Goal: Information Seeking & Learning: Learn about a topic

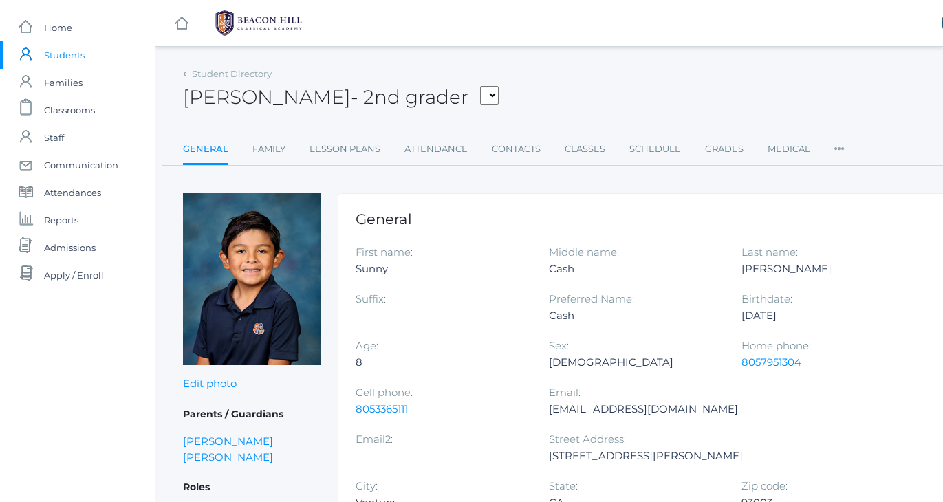
click at [510, 75] on div "Cash Carey - 2nd grader Adams, Jack Albanese, Elle Benson, Alexandra Bigley, Cu…" at bounding box center [568, 89] width 770 height 51
click at [518, 106] on div "Cash Carey - 2nd grader Adams, Jack Albanese, Elle Benson, Alexandra Bigley, Cu…" at bounding box center [568, 89] width 770 height 51
click at [541, 98] on div "Cash Carey - 2nd grader Adams, Jack Albanese, Elle Benson, Alexandra Bigley, Cu…" at bounding box center [568, 89] width 770 height 51
click at [64, 54] on span "Students" at bounding box center [64, 54] width 41 height 27
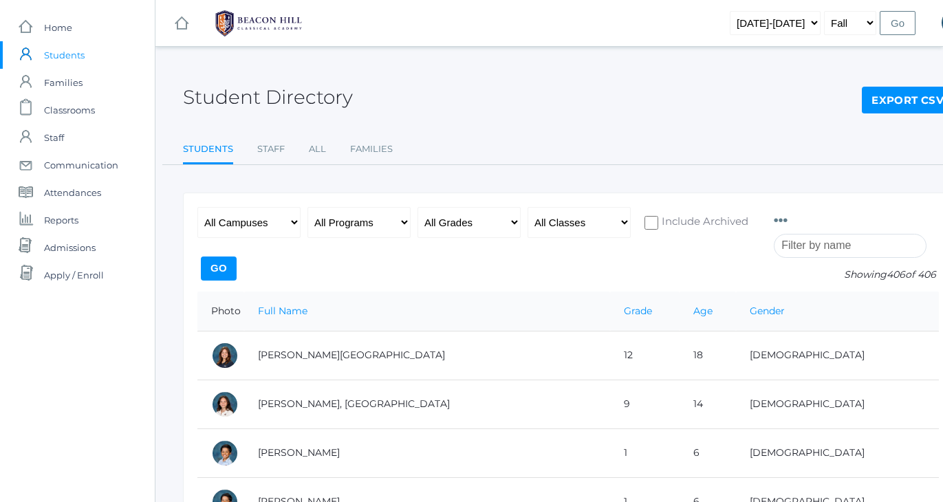
click at [573, 132] on div "Student Directory Export CSV Students Staff All Families Students Staff All Fam…" at bounding box center [568, 114] width 770 height 101
click at [565, 107] on div "Student Directory Export CSV" at bounding box center [568, 89] width 770 height 51
click at [542, 91] on div "Student Directory Export CSV" at bounding box center [568, 89] width 770 height 51
click at [575, 74] on div "Student Directory Export CSV" at bounding box center [568, 89] width 770 height 51
click at [843, 246] on input "search" at bounding box center [849, 246] width 153 height 24
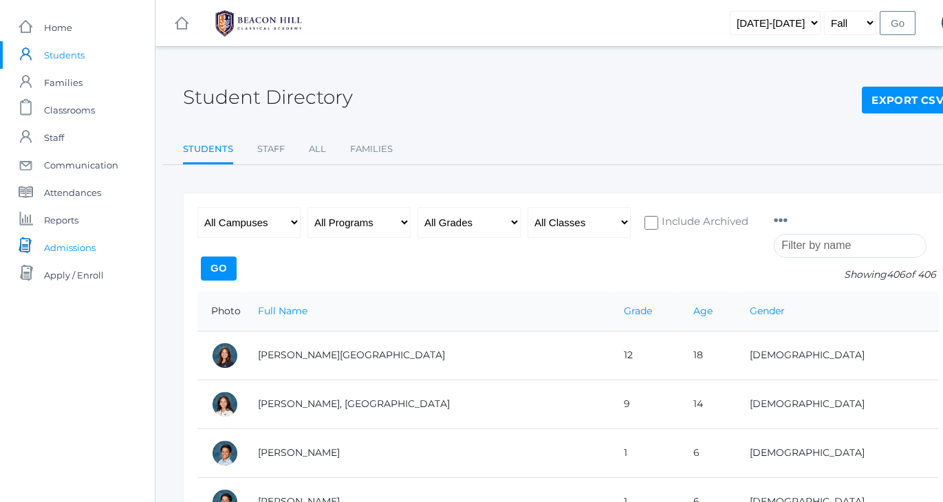
click at [63, 247] on span "Admissions" at bounding box center [70, 247] width 52 height 27
click at [826, 245] on input "search" at bounding box center [849, 246] width 153 height 24
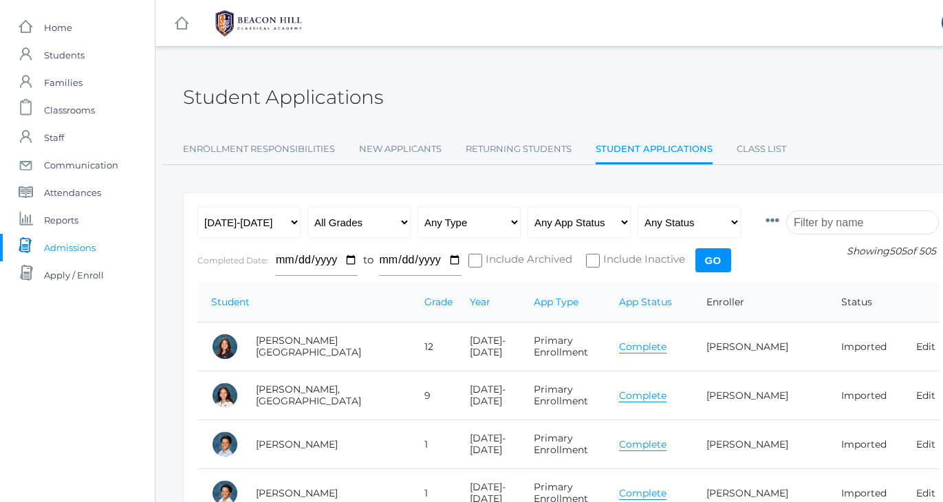
click at [829, 225] on input "search" at bounding box center [862, 222] width 153 height 24
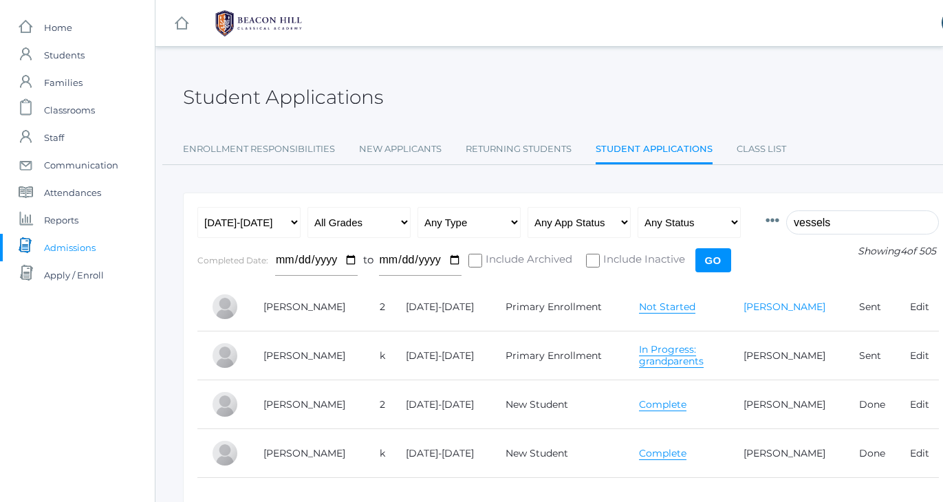
type input "vessels"
click at [771, 305] on link "Karie Wessels" at bounding box center [784, 306] width 82 height 12
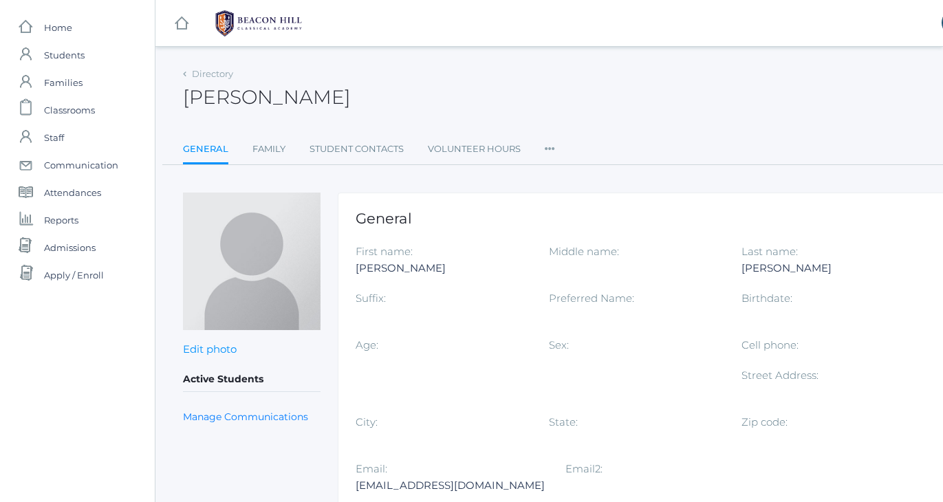
click at [764, 316] on div at bounding box center [827, 315] width 173 height 16
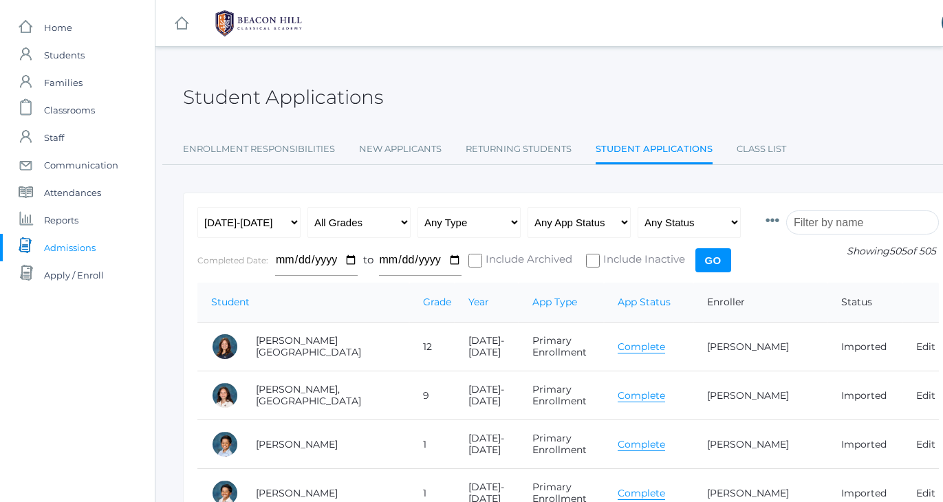
click at [812, 221] on input "search" at bounding box center [862, 222] width 153 height 24
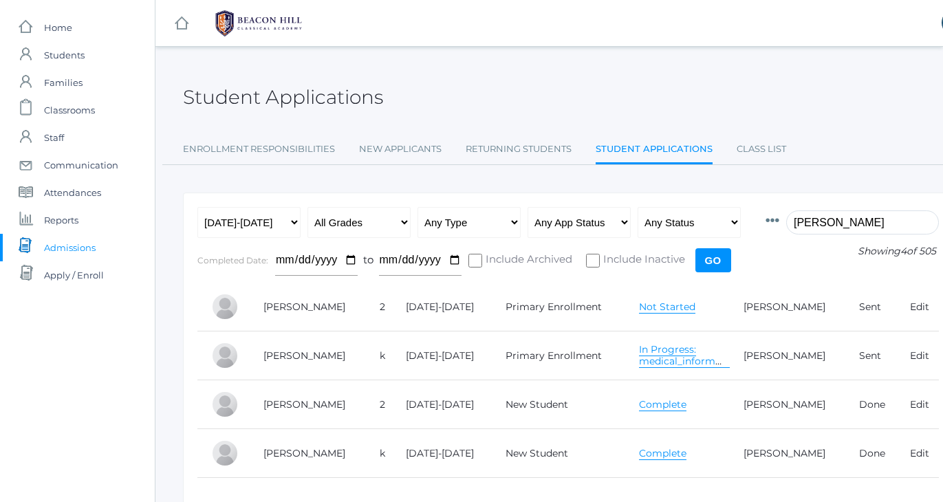
type input "wessels"
click at [735, 120] on div "Student Applications Enrollment Responsibilities New Applicants Returning Stude…" at bounding box center [568, 114] width 770 height 101
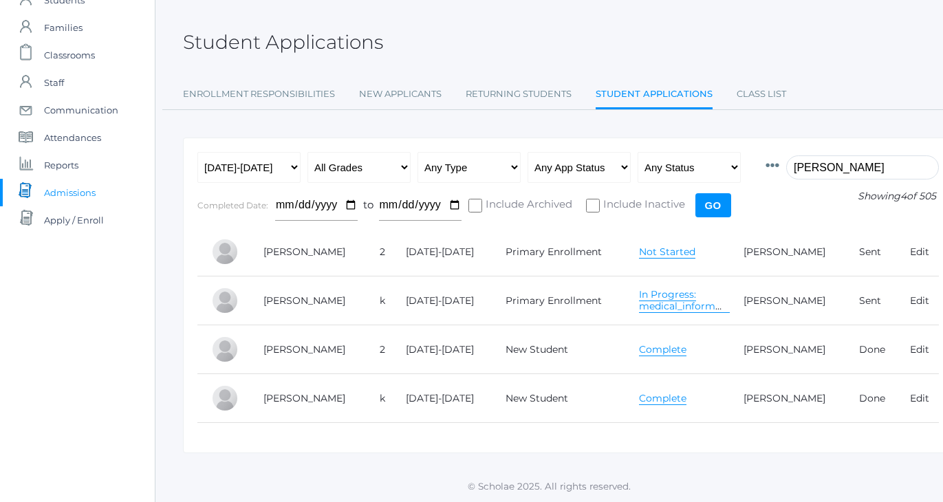
scroll to position [54, 0]
click at [658, 355] on link "Complete" at bounding box center [662, 350] width 47 height 13
click at [659, 400] on link "Complete" at bounding box center [662, 399] width 47 height 13
click at [65, 6] on span "Students" at bounding box center [64, 0] width 41 height 27
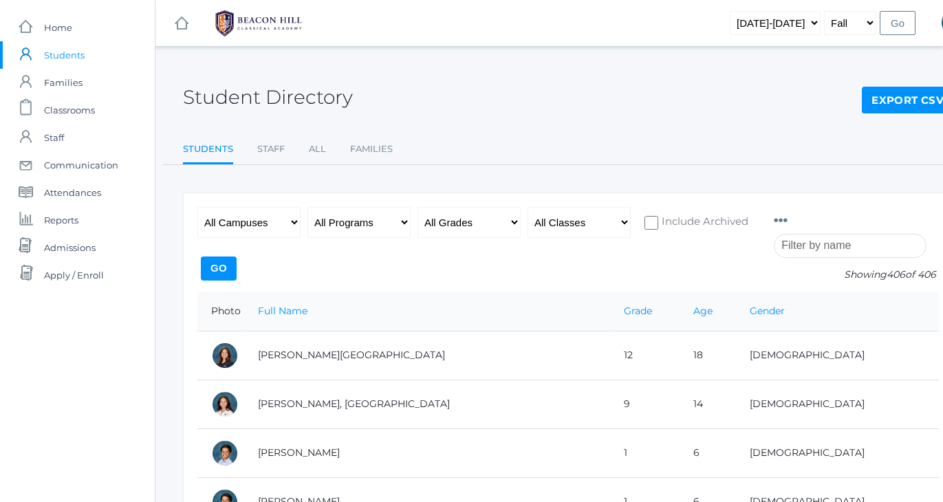
click at [810, 241] on input "search" at bounding box center [849, 246] width 153 height 24
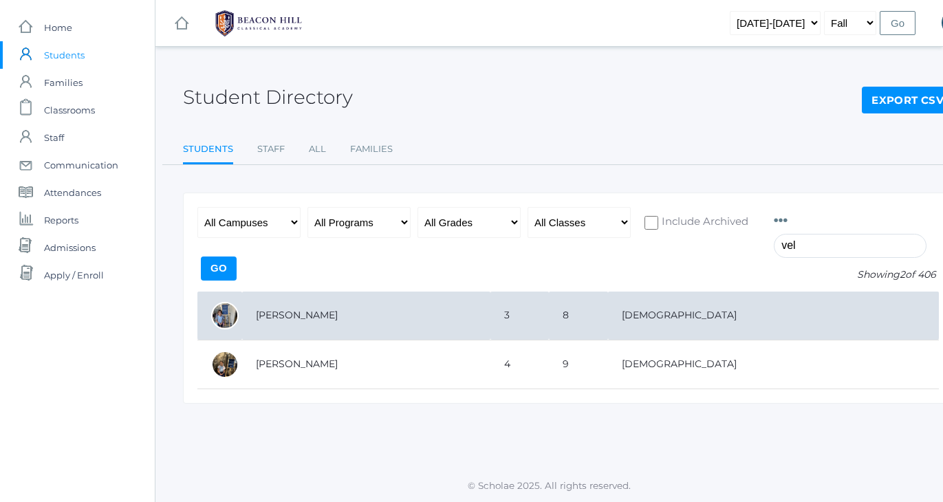
type input "vel"
click at [304, 307] on td "[PERSON_NAME]" at bounding box center [366, 315] width 248 height 49
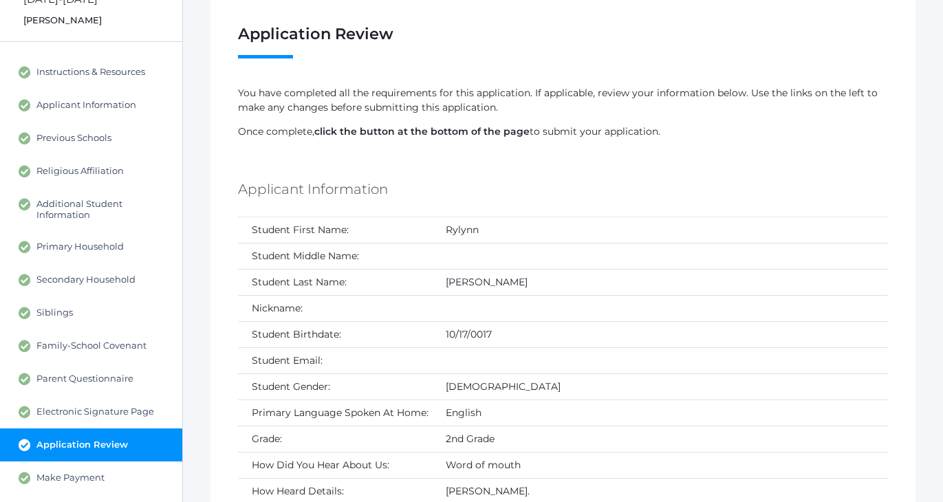
scroll to position [86, 0]
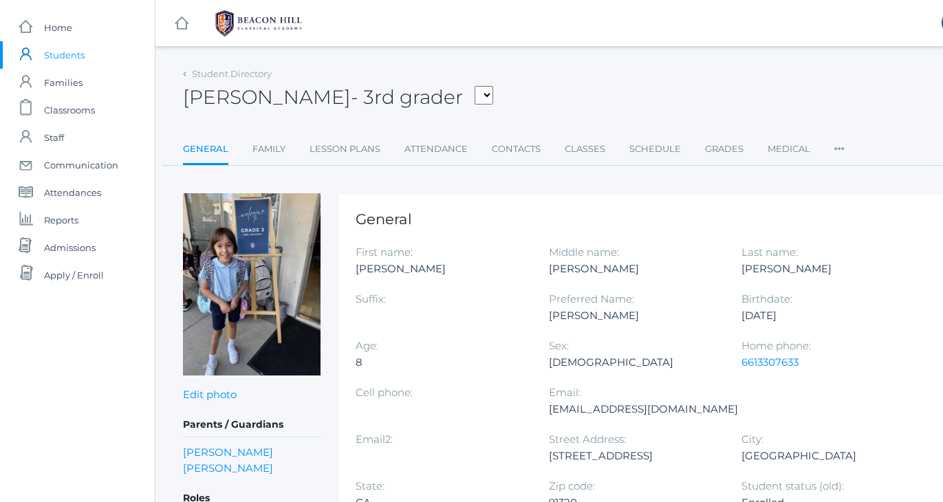
click at [620, 98] on div "Addie Velasquez - 3rd grader Armstrong, Sadie Bell, Isaiah Burgh, Bennett Canty…" at bounding box center [568, 89] width 770 height 51
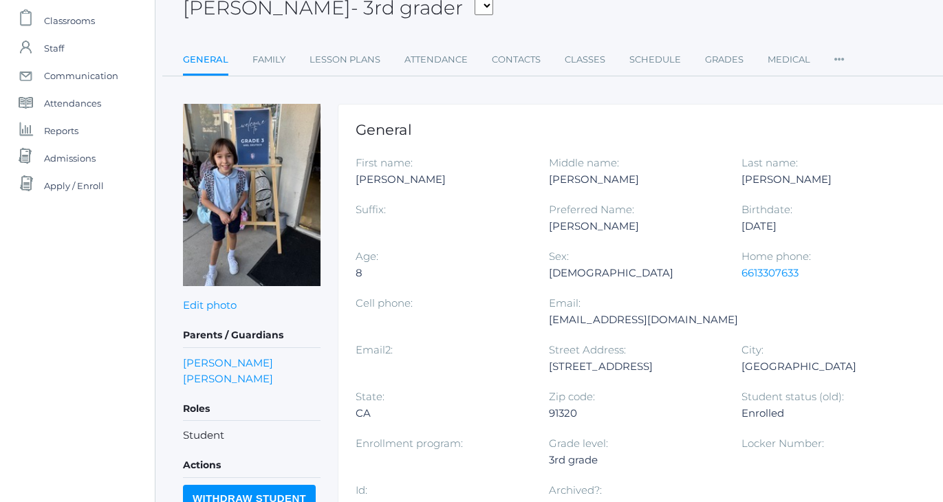
scroll to position [93, 0]
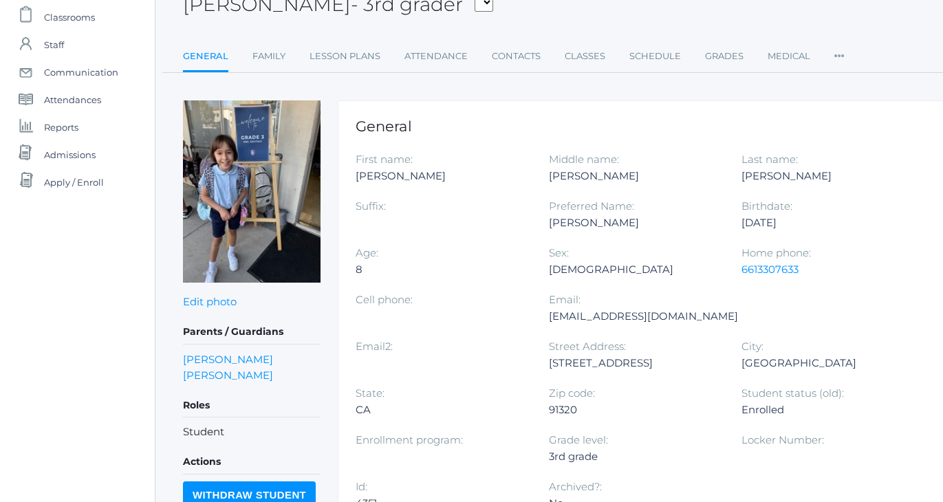
click at [470, 91] on div "Student Directory Addie Velasquez - 3rd grader Armstrong, Sadie Bell, Isaiah Bu…" at bounding box center [568, 352] width 770 height 762
click at [594, 24] on div "Student Directory Addie Velasquez - 3rd grader Armstrong, Sadie Bell, Isaiah Bu…" at bounding box center [568, 22] width 770 height 102
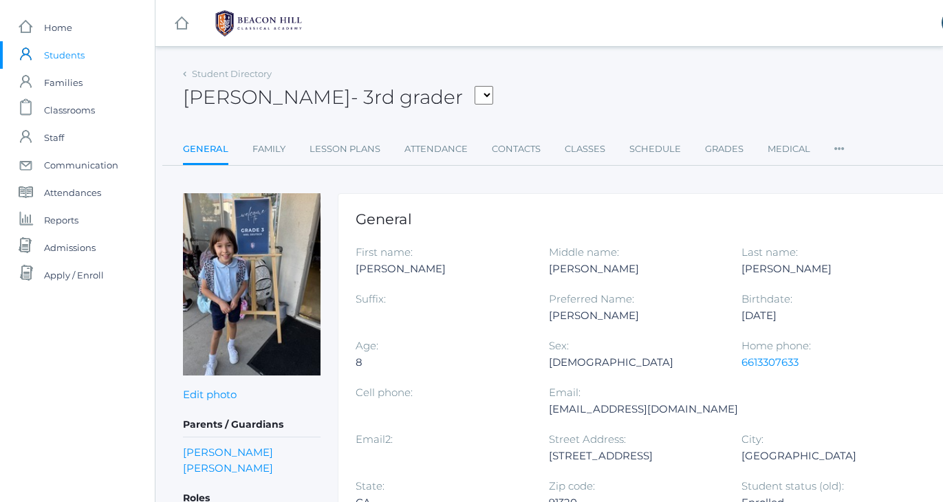
scroll to position [0, 0]
click at [78, 58] on span "Students" at bounding box center [64, 54] width 41 height 27
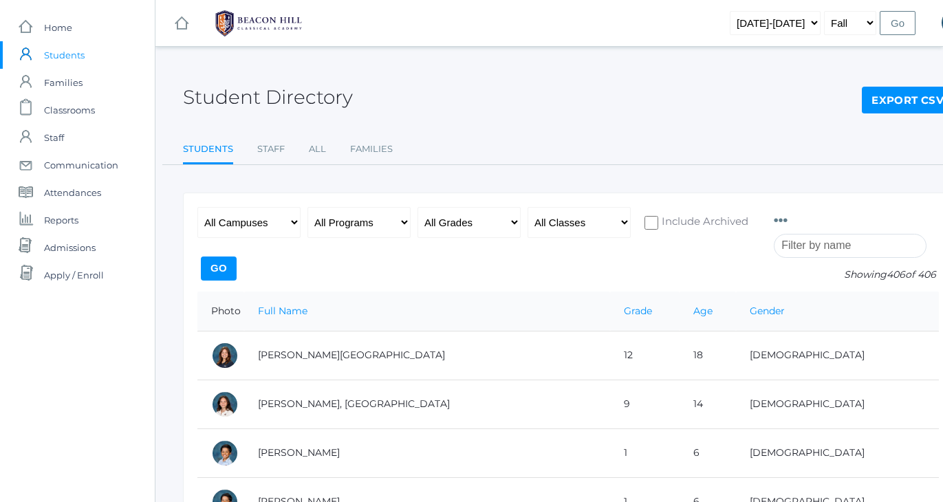
click at [824, 246] on input "search" at bounding box center [849, 246] width 153 height 24
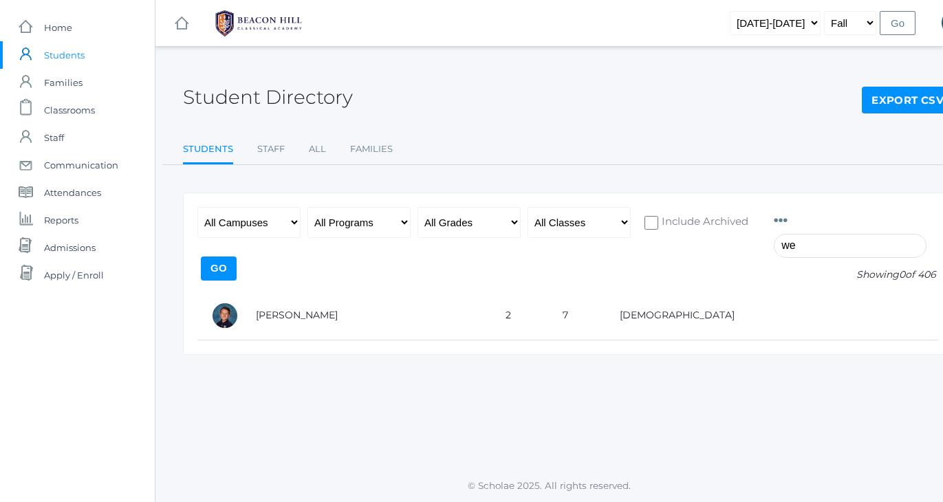
type input "w"
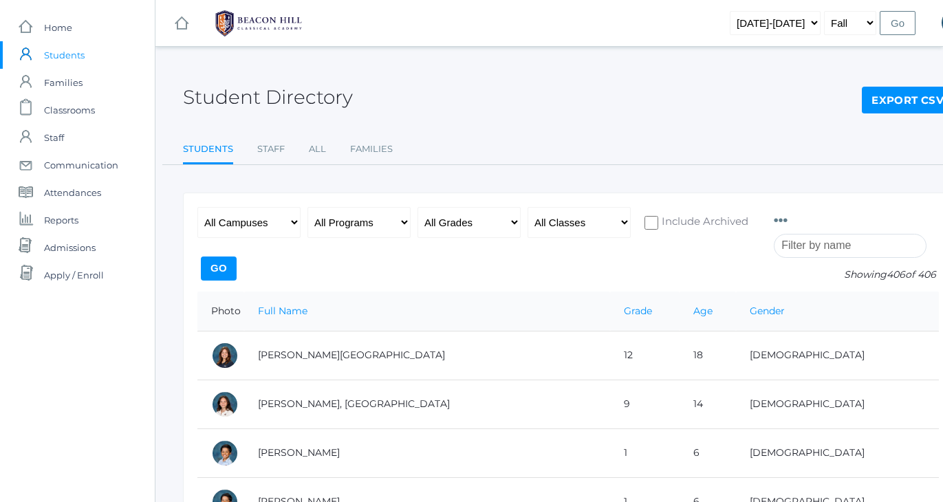
click at [62, 60] on span "Students" at bounding box center [64, 54] width 41 height 27
click at [58, 111] on span "Classrooms" at bounding box center [69, 109] width 51 height 27
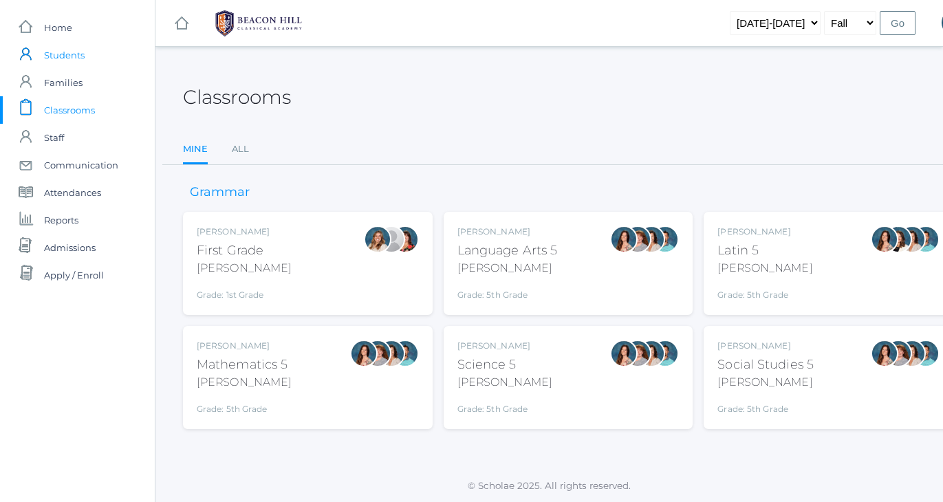
click at [63, 55] on span "Students" at bounding box center [64, 54] width 41 height 27
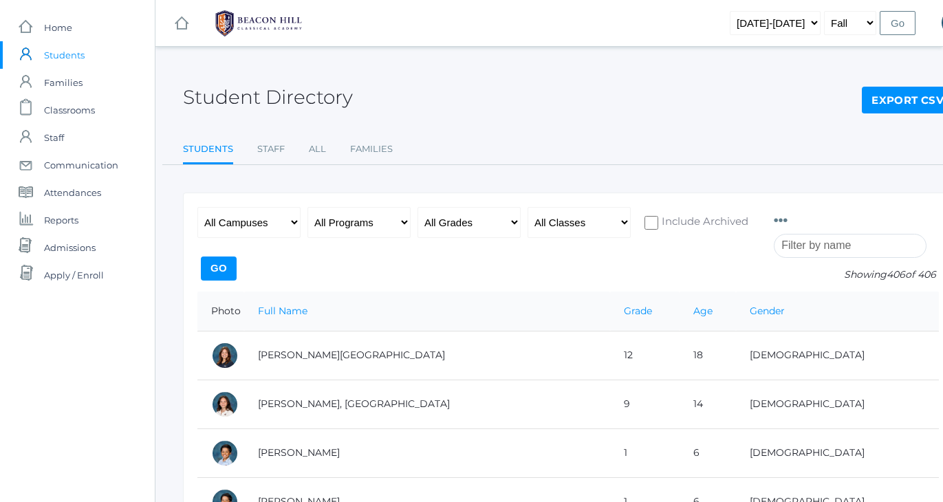
click at [830, 238] on input "search" at bounding box center [849, 246] width 153 height 24
click at [69, 110] on span "Classrooms" at bounding box center [69, 109] width 51 height 27
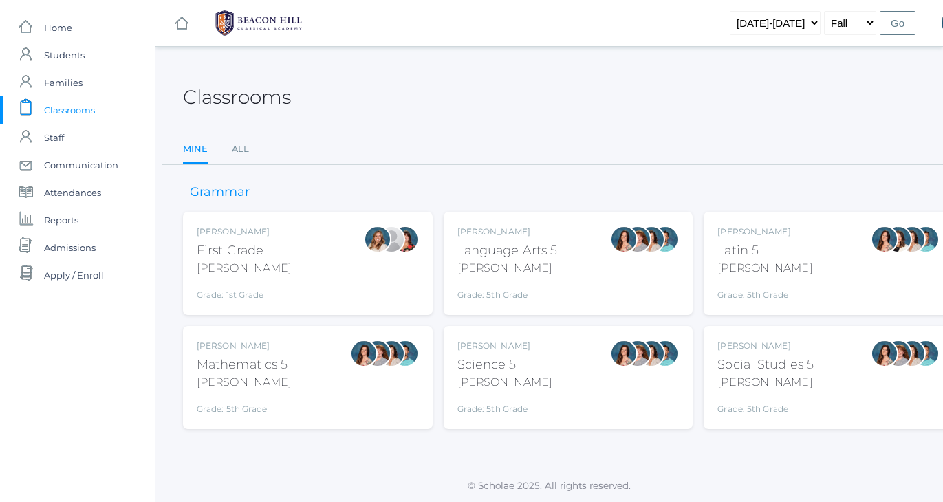
click at [459, 88] on div "Classrooms" at bounding box center [568, 89] width 770 height 51
click at [595, 97] on div "Classrooms" at bounding box center [568, 89] width 770 height 51
click at [78, 57] on span "Students" at bounding box center [64, 54] width 41 height 27
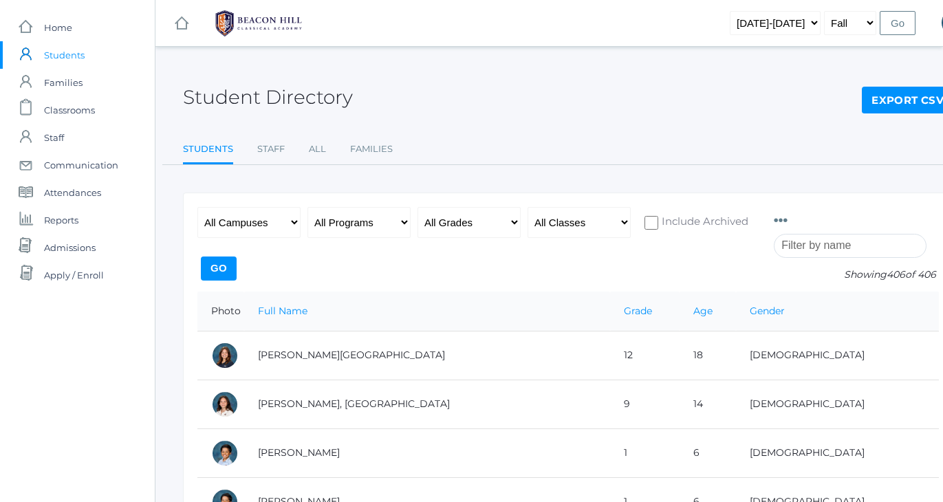
click at [792, 245] on input "search" at bounding box center [849, 246] width 153 height 24
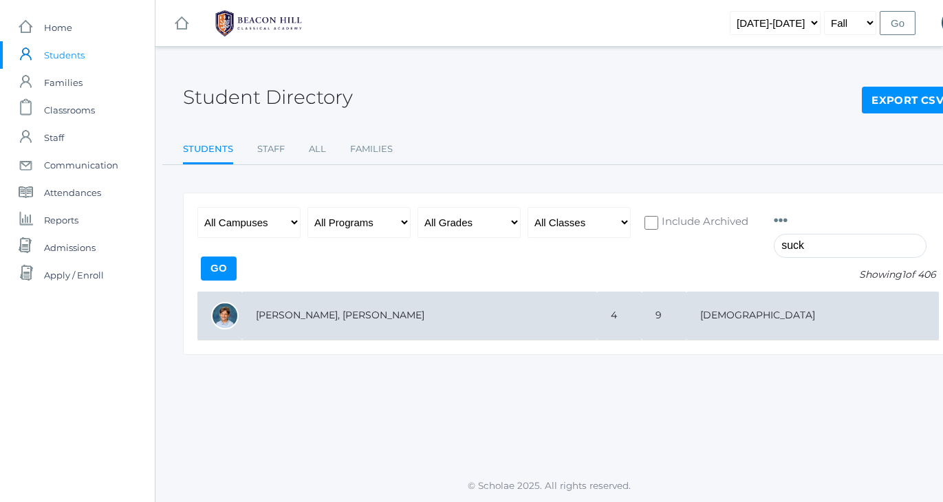
type input "suck"
click at [278, 315] on td "[PERSON_NAME], [PERSON_NAME]" at bounding box center [419, 315] width 355 height 49
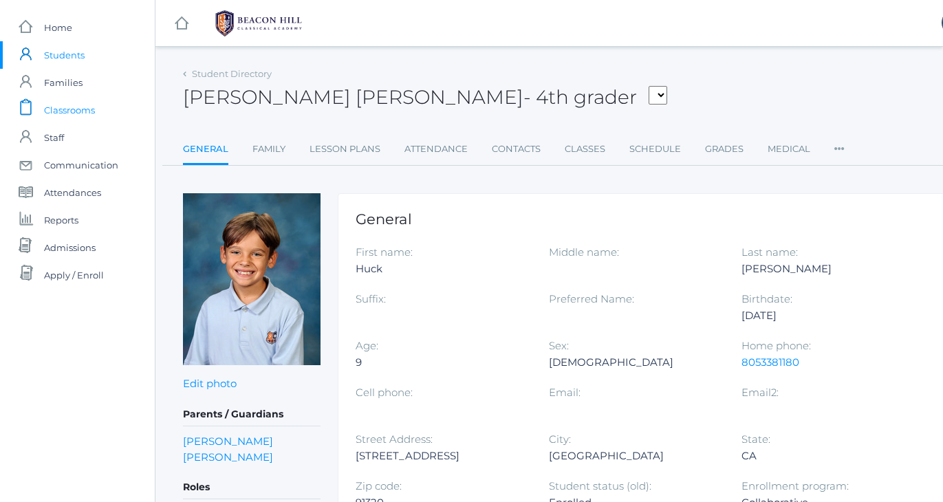
click at [67, 118] on span "Classrooms" at bounding box center [69, 109] width 51 height 27
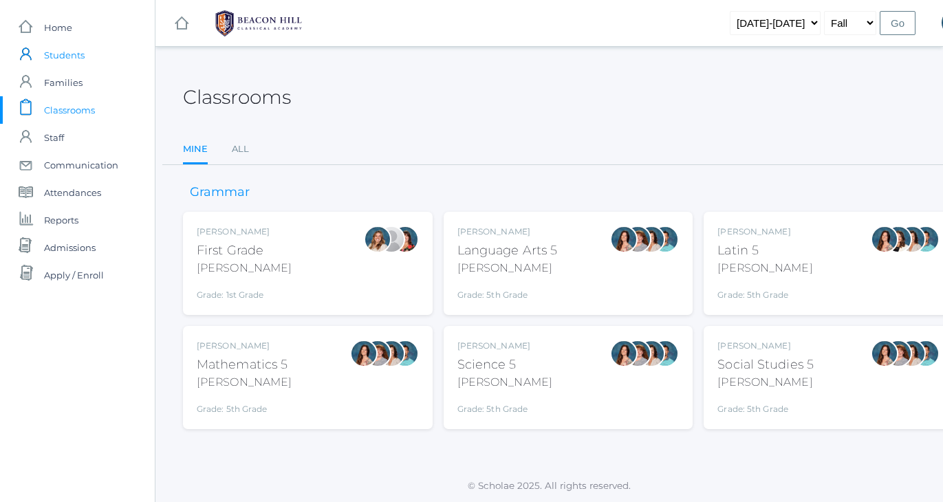
click at [67, 60] on span "Students" at bounding box center [64, 54] width 41 height 27
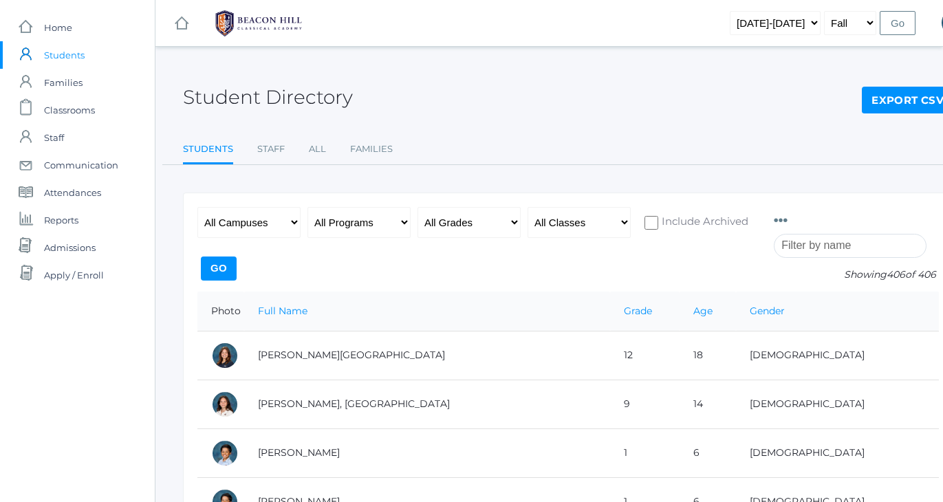
click at [525, 133] on div "Student Directory Export CSV Students Staff All Families Students Staff All Fam…" at bounding box center [568, 114] width 770 height 101
click at [76, 112] on span "Classrooms" at bounding box center [69, 109] width 51 height 27
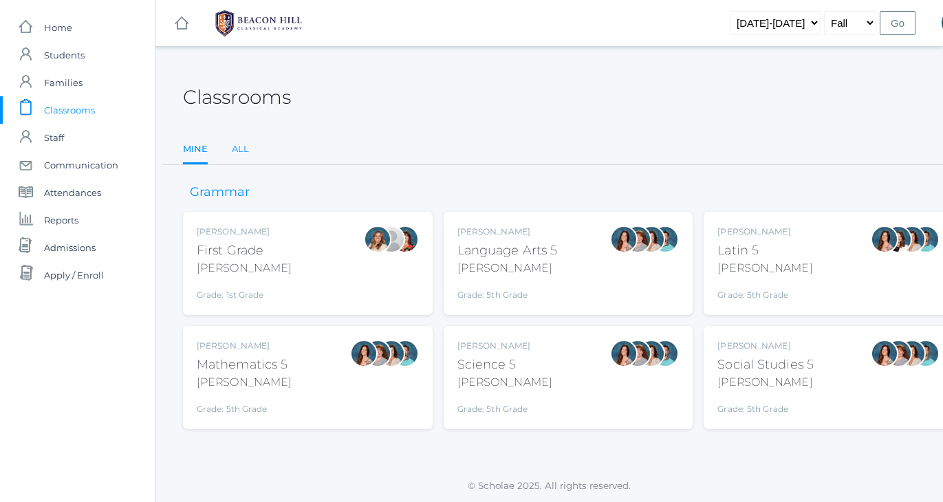
click at [247, 148] on link "All" at bounding box center [240, 148] width 17 height 27
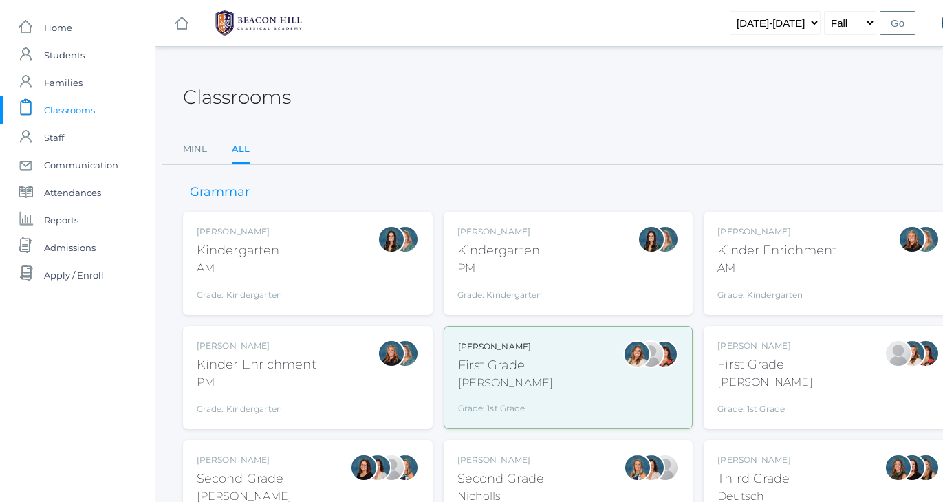
click at [468, 247] on div "Kindergarten" at bounding box center [499, 250] width 85 height 19
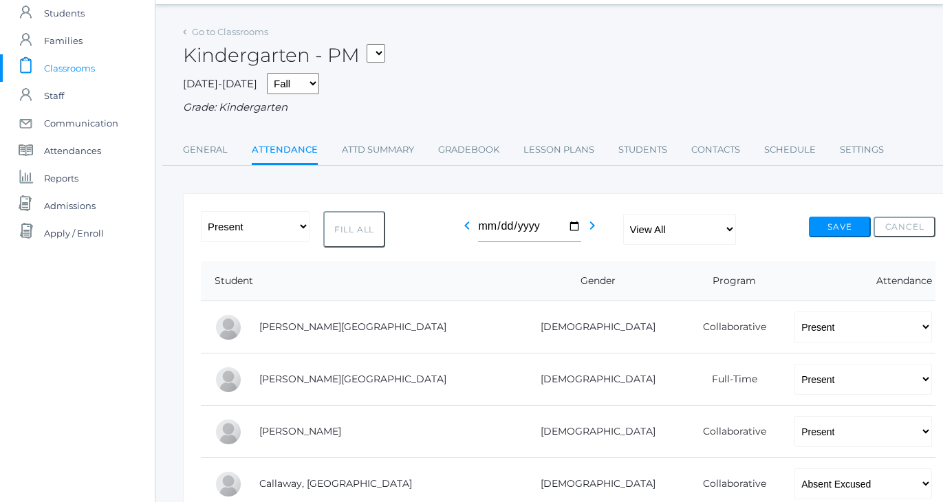
scroll to position [-1, 0]
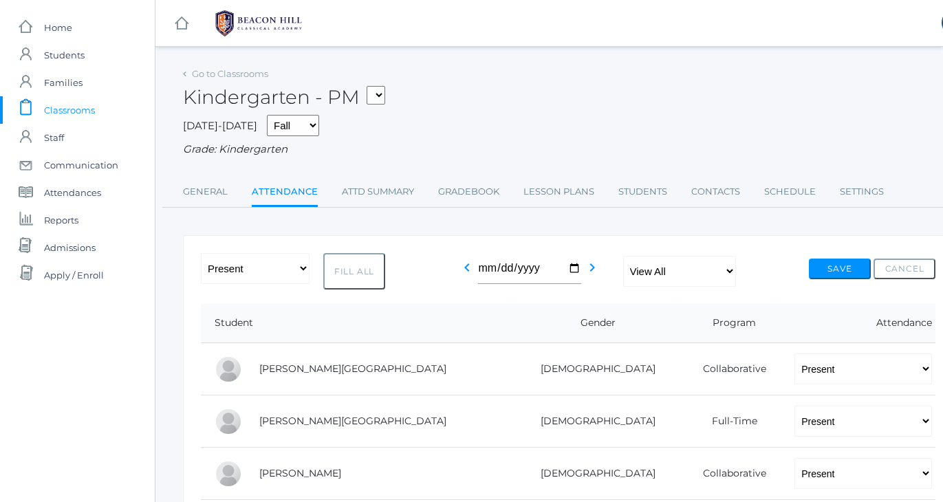
click at [63, 111] on span "Classrooms" at bounding box center [69, 109] width 51 height 27
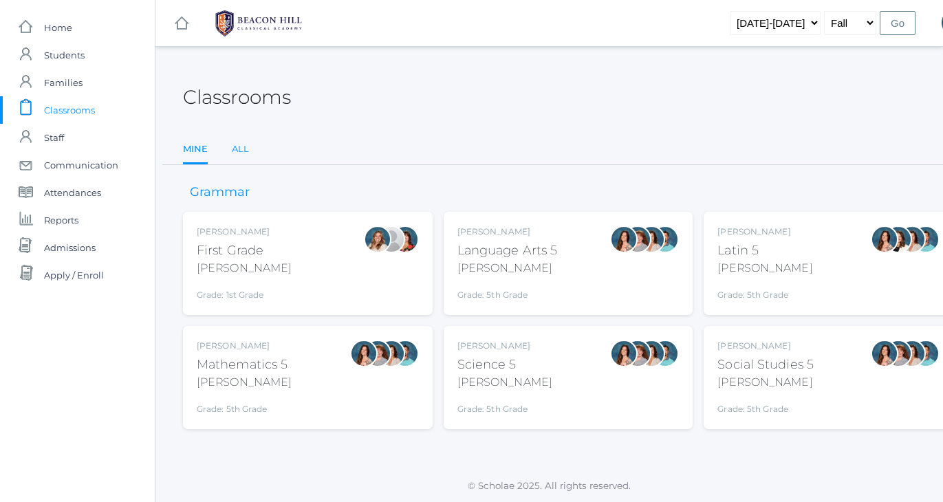
click at [243, 148] on link "All" at bounding box center [240, 148] width 17 height 27
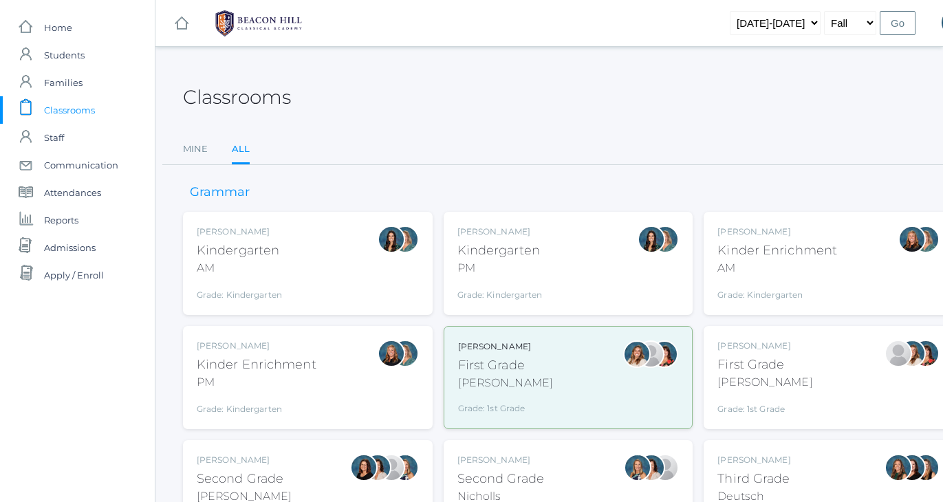
click at [225, 374] on div "PM" at bounding box center [257, 382] width 120 height 16
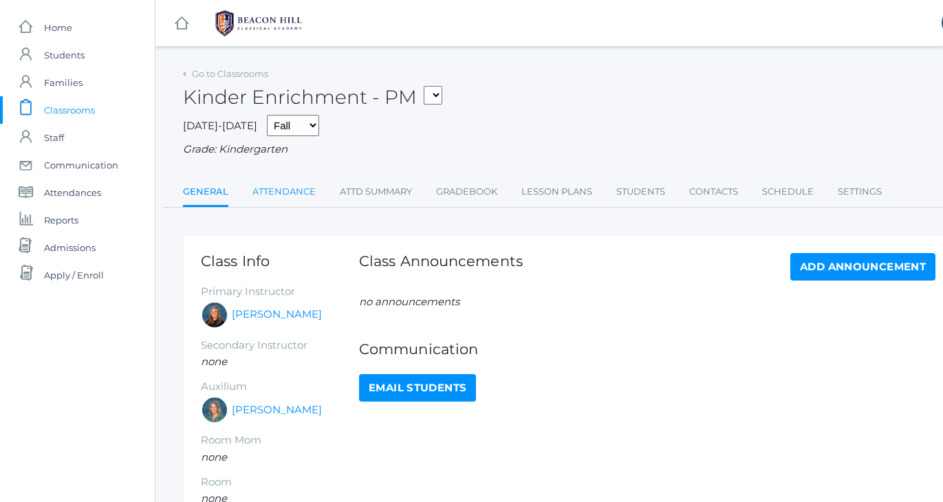
click at [294, 189] on link "Attendance" at bounding box center [283, 191] width 63 height 27
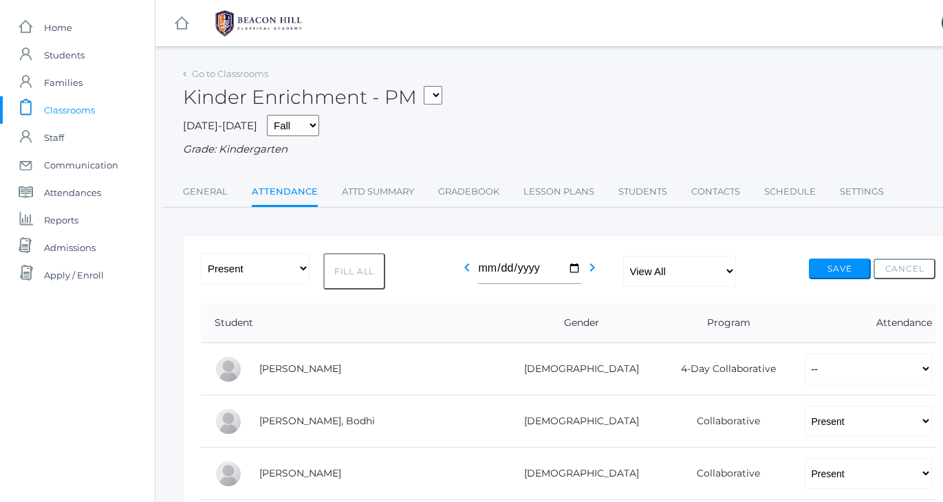
click at [599, 93] on div "Kinder Enrichment - PM 01LA - First Grade [PERSON_NAME] 05SOCS - Social Studies…" at bounding box center [568, 89] width 770 height 51
click at [71, 109] on span "Classrooms" at bounding box center [69, 109] width 51 height 27
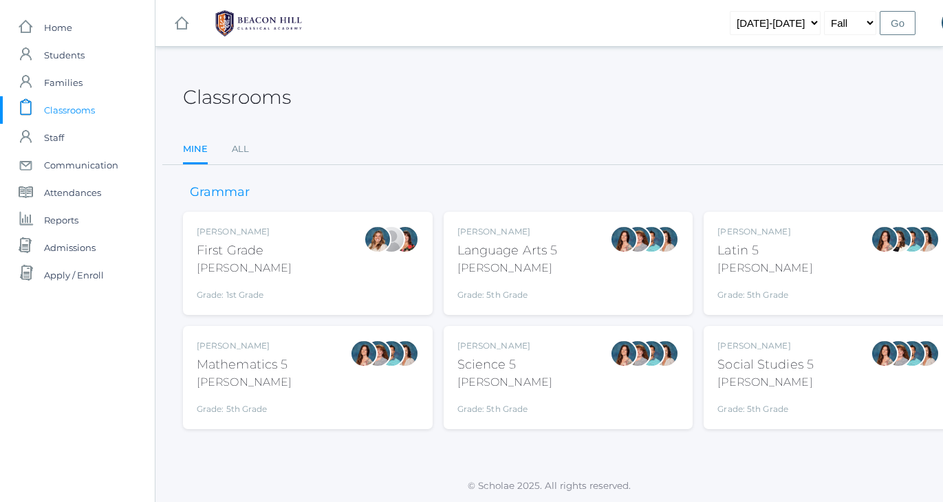
click at [386, 133] on div "Classrooms Mine All Mine All" at bounding box center [568, 114] width 770 height 101
click at [71, 34] on span "Home" at bounding box center [58, 27] width 28 height 27
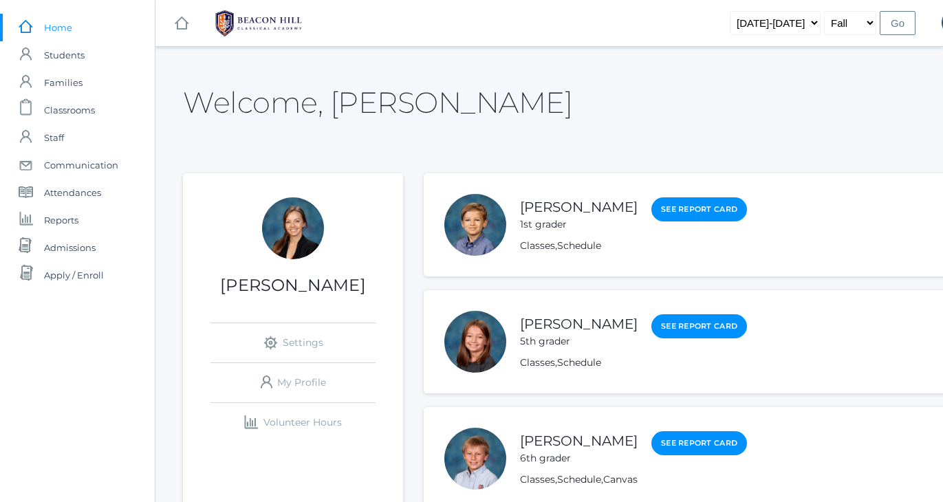
click at [503, 86] on div "Welcome, Allison" at bounding box center [568, 94] width 770 height 61
click at [506, 79] on div "Welcome, Allison" at bounding box center [568, 94] width 770 height 61
click at [494, 45] on div "icons/ui/navigation/hamburger Created with Sketch. icons/ui/navigation/home Cre…" at bounding box center [567, 23] width 825 height 46
click at [502, 69] on div "Welcome, Allison" at bounding box center [568, 94] width 770 height 61
click at [611, 32] on div "icons/ui/navigation/hamburger Created with Sketch. icons/ui/navigation/home Cre…" at bounding box center [567, 23] width 825 height 46
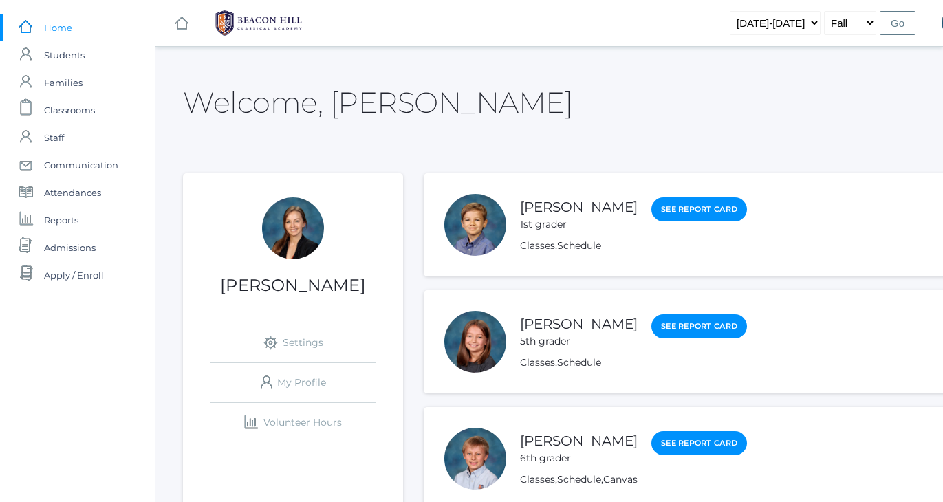
click at [522, 88] on div "Welcome, Allison" at bounding box center [568, 94] width 770 height 61
click at [61, 51] on span "Students" at bounding box center [64, 54] width 41 height 27
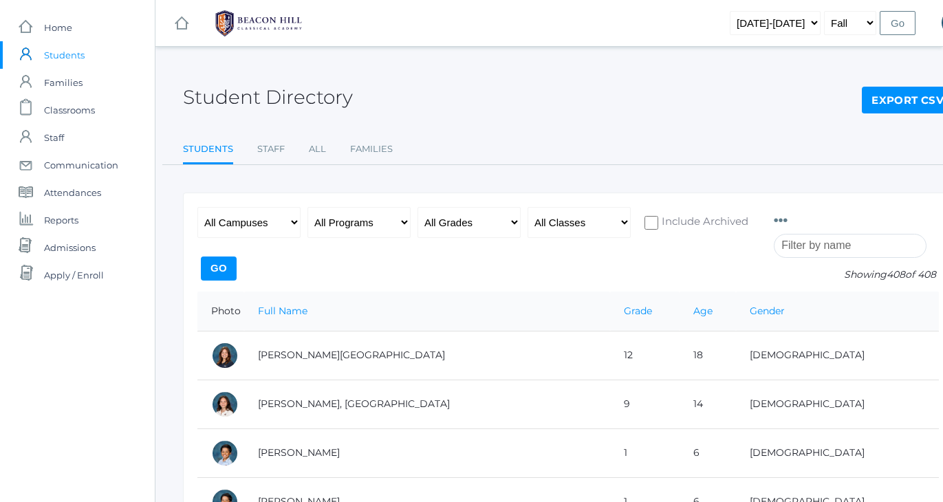
click at [808, 252] on input "search" at bounding box center [849, 246] width 153 height 24
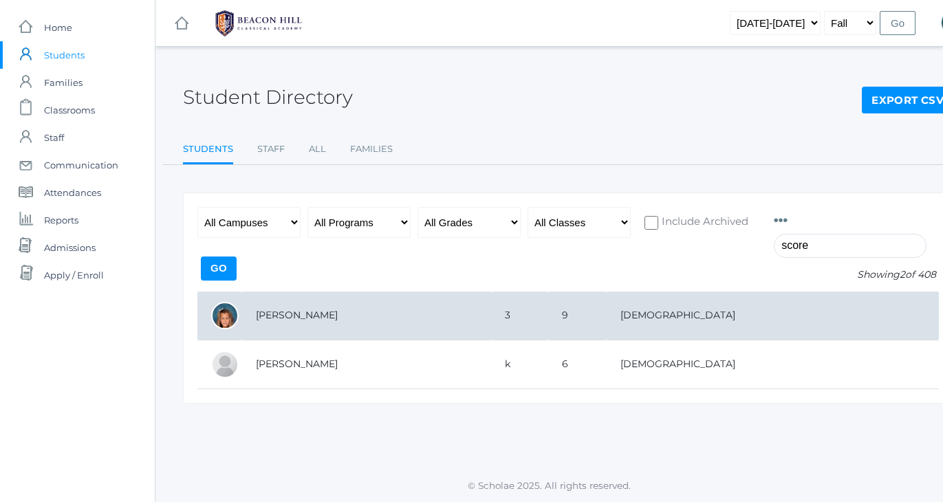
type input "score"
click at [311, 313] on td "[PERSON_NAME]" at bounding box center [366, 315] width 249 height 49
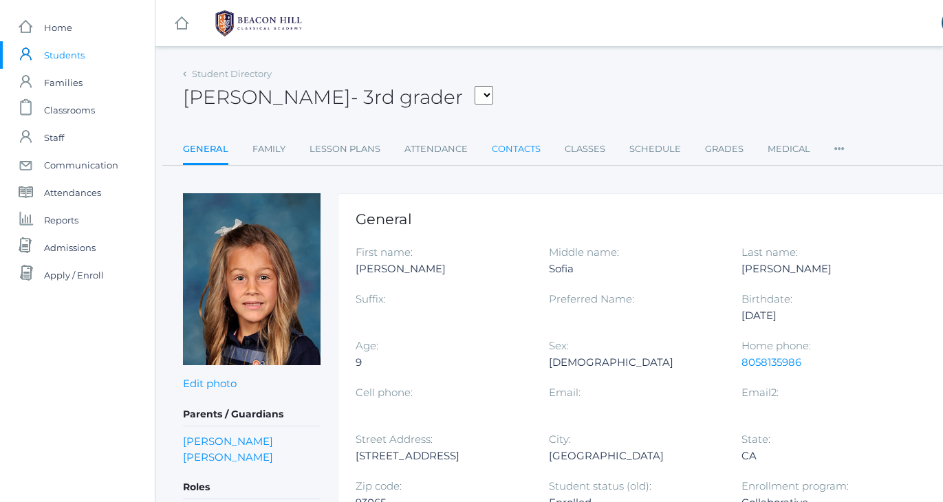
click at [511, 153] on link "Contacts" at bounding box center [516, 148] width 49 height 27
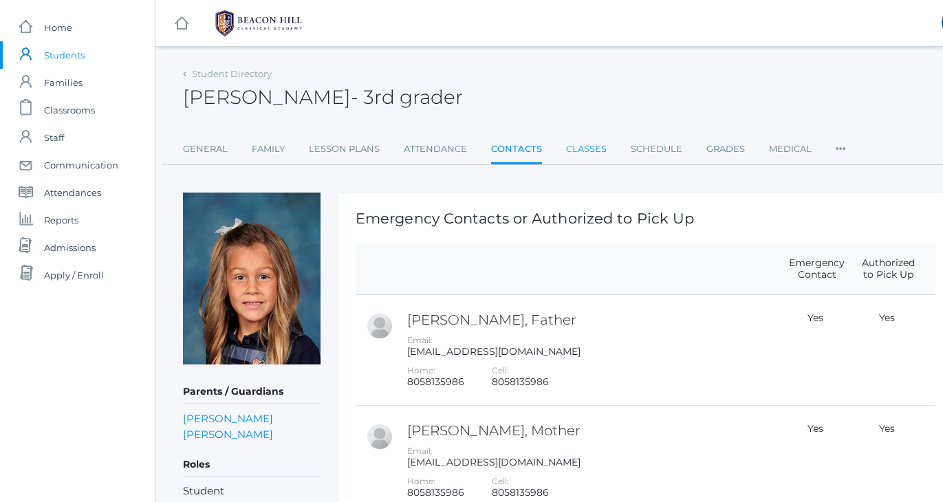
click at [588, 151] on link "Classes" at bounding box center [586, 148] width 41 height 27
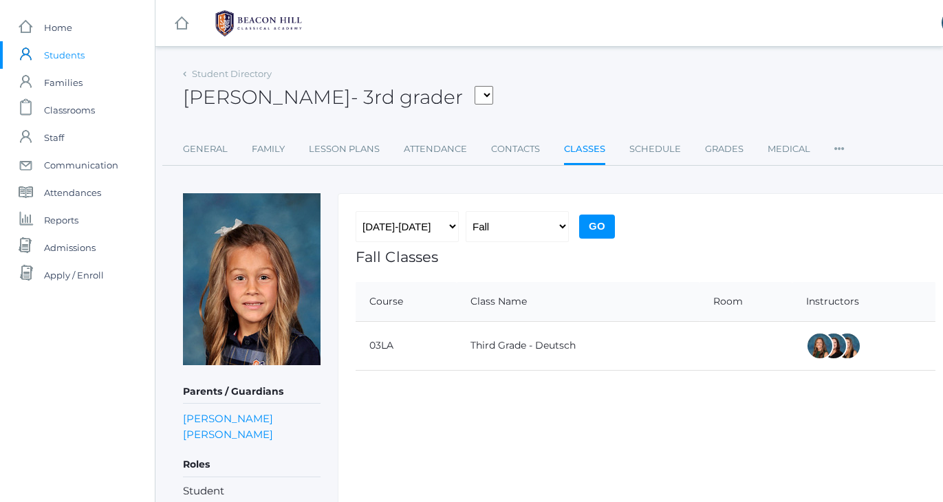
click at [597, 69] on div "[PERSON_NAME] - 3rd grader [PERSON_NAME] [PERSON_NAME], [PERSON_NAME], [PERSON_…" at bounding box center [568, 89] width 770 height 51
click at [593, 56] on div "icons/ui/navigation/hamburger Created with Sketch. icons/ui/navigation/home Cre…" at bounding box center [549, 340] width 788 height 681
click at [49, 54] on span "Students" at bounding box center [64, 54] width 41 height 27
